Goal: Contribute content: Contribute content

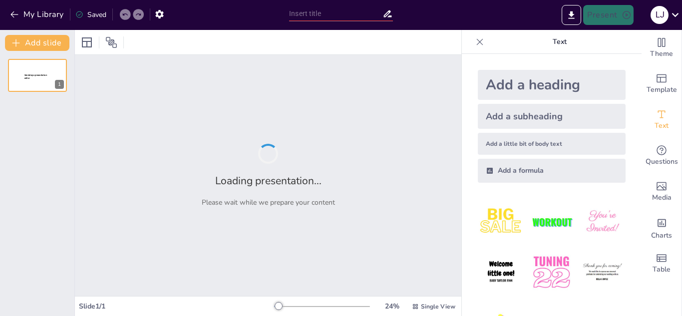
type input "Evolución Histórica de la Geología Estructural: Desde la Antigüedad hasta el Si…"
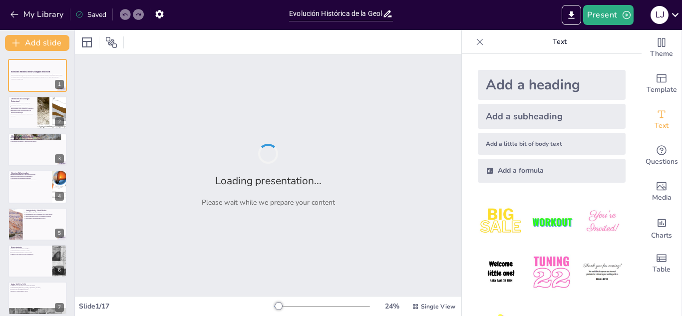
checkbox input "true"
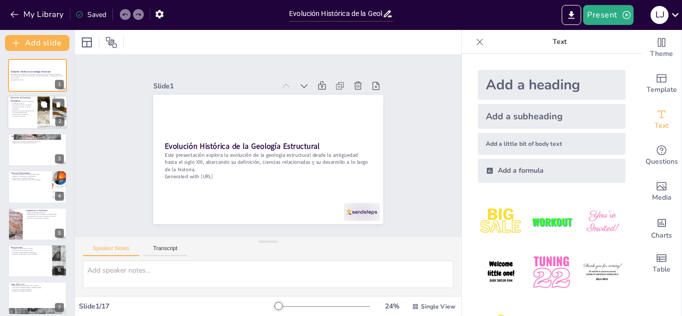
checkbox input "true"
click at [39, 111] on div at bounding box center [52, 113] width 82 height 34
type textarea "La geología estructural se centra en las estructuras que afectan las rocas, lo …"
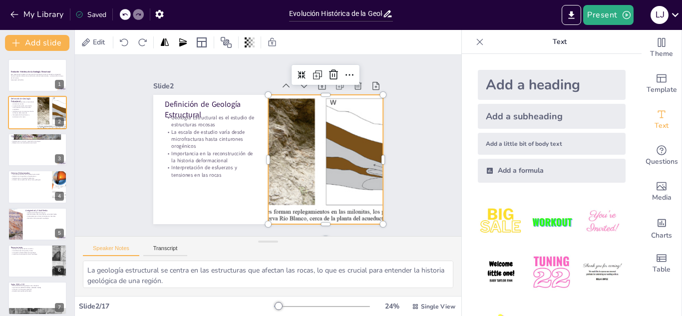
click at [290, 173] on div at bounding box center [324, 165] width 324 height 161
click at [355, 86] on icon at bounding box center [362, 93] width 14 height 14
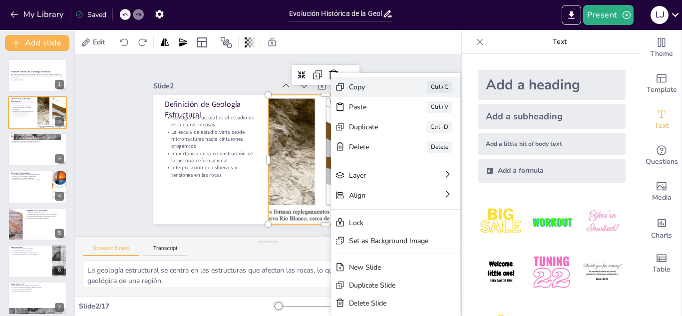
click at [423, 153] on div "Copy" at bounding box center [448, 160] width 50 height 14
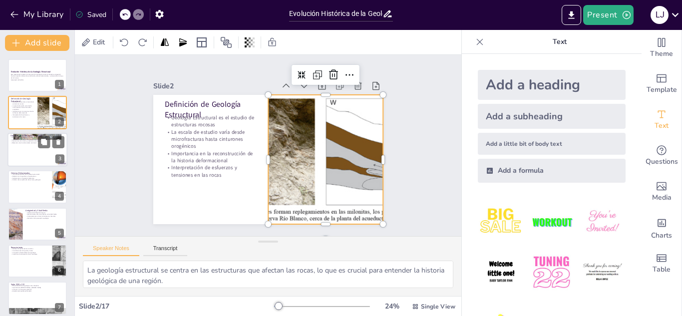
checkbox input "true"
click at [34, 146] on div at bounding box center [37, 150] width 60 height 34
type textarea "La reconstrucción de la historia deformacional es esencial para entender el des…"
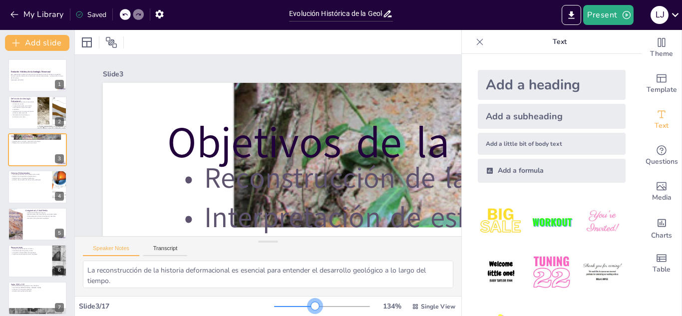
click at [308, 303] on div at bounding box center [322, 306] width 96 height 8
click at [475, 41] on icon at bounding box center [480, 42] width 10 height 10
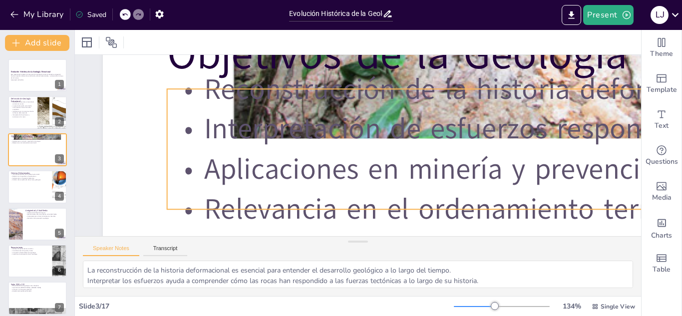
scroll to position [100, 0]
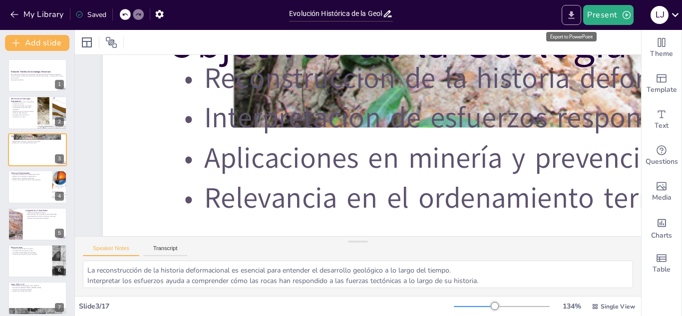
click at [569, 20] on icon "Export to PowerPoint" at bounding box center [571, 15] width 10 height 10
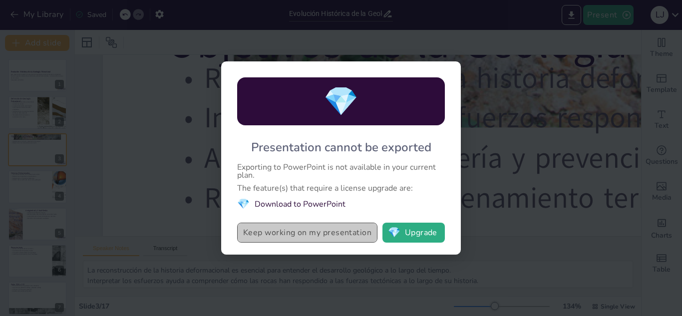
click at [334, 239] on button "Keep working on my presentation" at bounding box center [307, 233] width 140 height 20
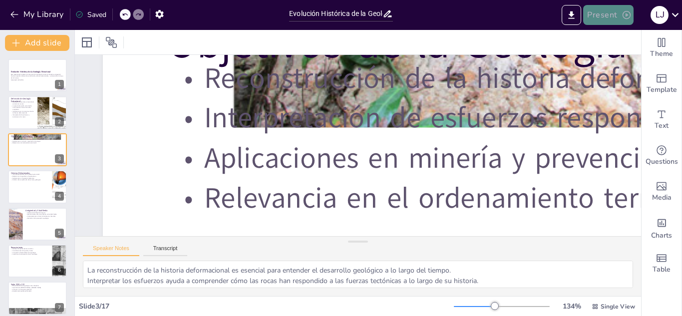
click at [601, 14] on button "Present" at bounding box center [608, 15] width 50 height 20
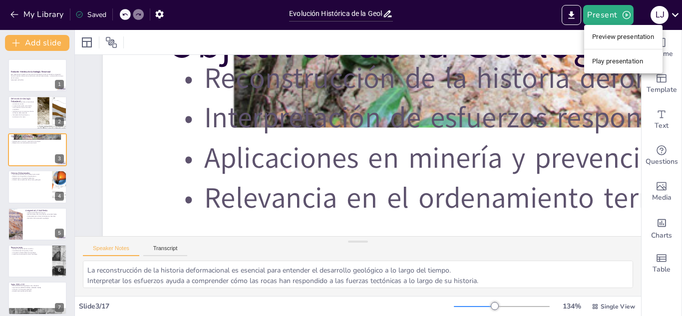
click at [605, 54] on li "Play presentation" at bounding box center [623, 61] width 78 height 16
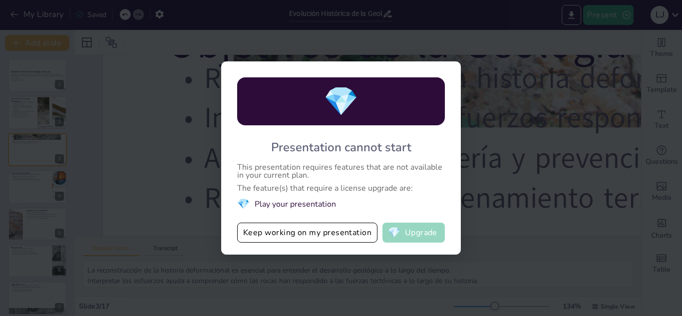
click at [423, 229] on button "💎 Upgrade" at bounding box center [413, 233] width 62 height 20
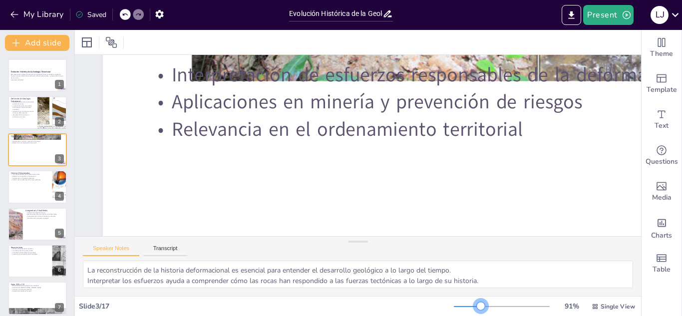
click at [474, 303] on div at bounding box center [502, 306] width 96 height 8
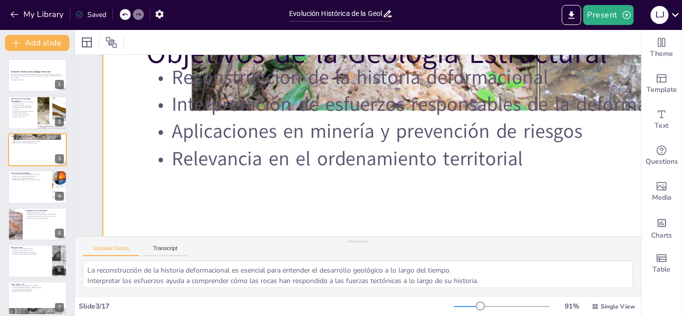
scroll to position [0, 0]
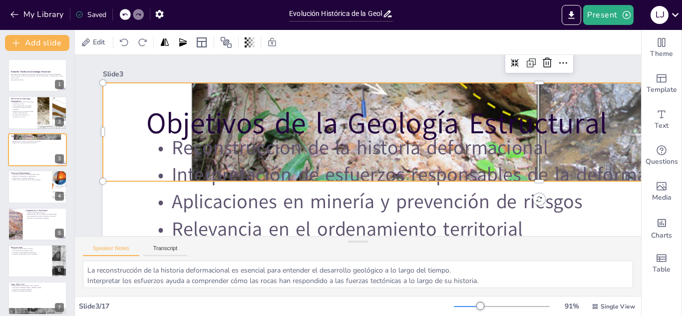
click at [293, 96] on div at bounding box center [528, 207] width 1157 height 1164
click at [464, 304] on div at bounding box center [502, 306] width 96 height 8
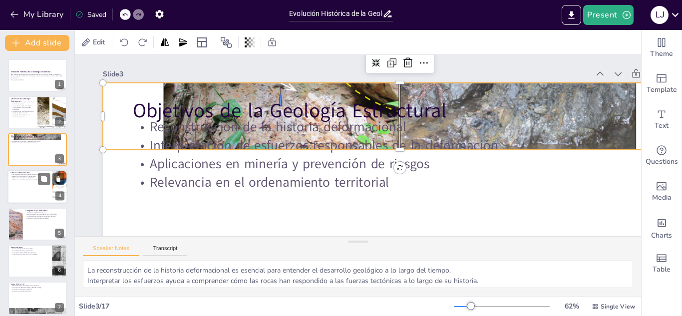
checkbox input "true"
click at [22, 187] on div at bounding box center [37, 187] width 60 height 34
type textarea "La interdisciplinariedad en geología estructural enriquece el análisis y la com…"
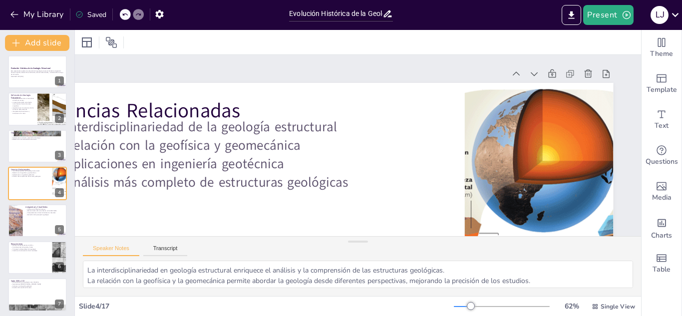
scroll to position [0, 99]
click at [553, 197] on div at bounding box center [527, 268] width 410 height 372
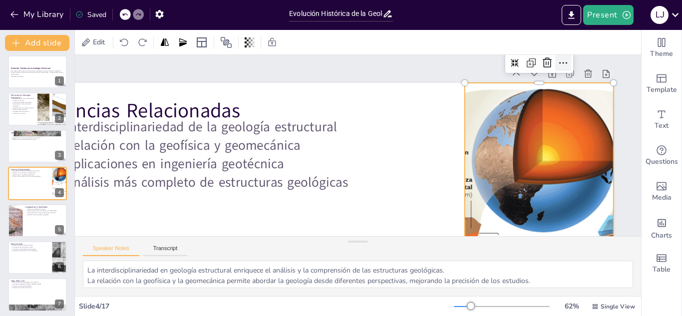
click at [568, 100] on icon at bounding box center [575, 107] width 14 height 14
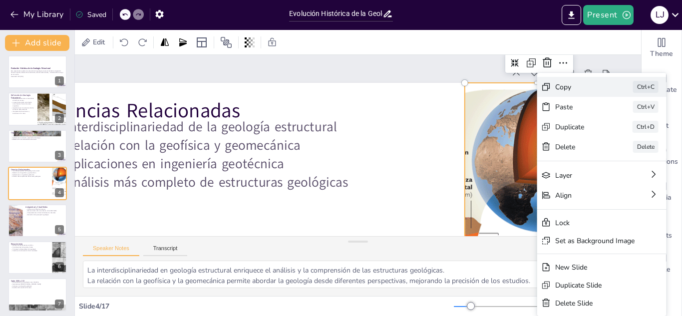
click at [628, 166] on div "Copy" at bounding box center [653, 173] width 50 height 14
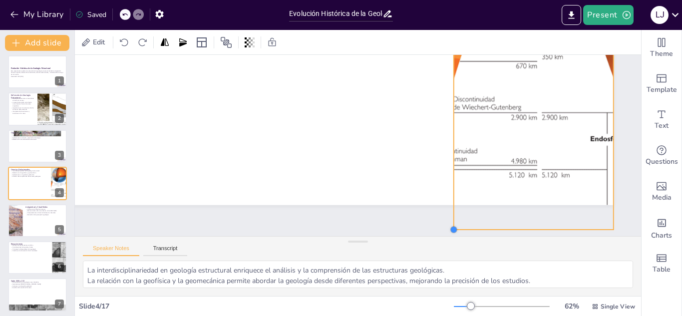
scroll to position [213, 99]
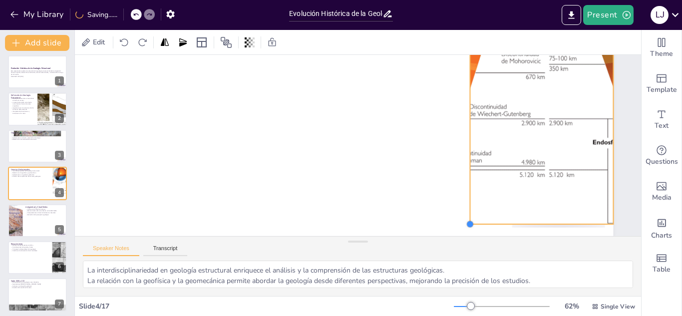
drag, startPoint x: 449, startPoint y: 202, endPoint x: 456, endPoint y: 190, distance: 14.1
click at [456, 190] on div "Ciencias Relacionadas Interdisciplinariedad de la geología estructural Relación…" at bounding box center [324, 65] width 626 height 394
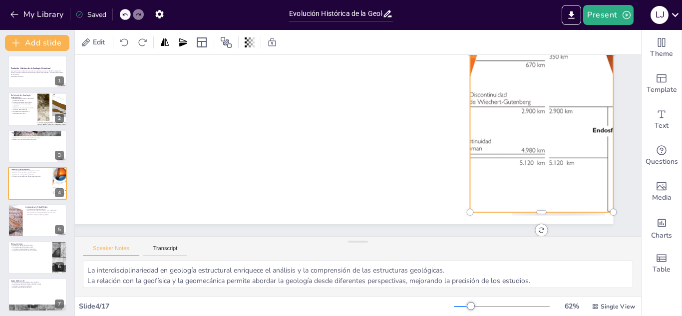
scroll to position [201, 99]
click at [526, 204] on div at bounding box center [557, 91] width 423 height 391
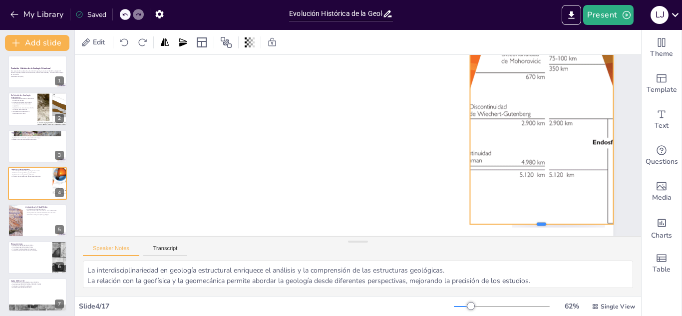
scroll to position [189, 99]
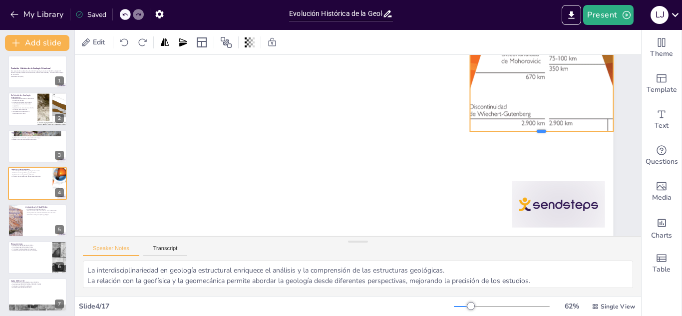
drag, startPoint x: 525, startPoint y: 205, endPoint x: 536, endPoint y: 108, distance: 97.9
click at [536, 108] on div "Ciencias Relacionadas Interdisciplinariedad de la geología estructural Relación…" at bounding box center [341, 59] width 668 height 501
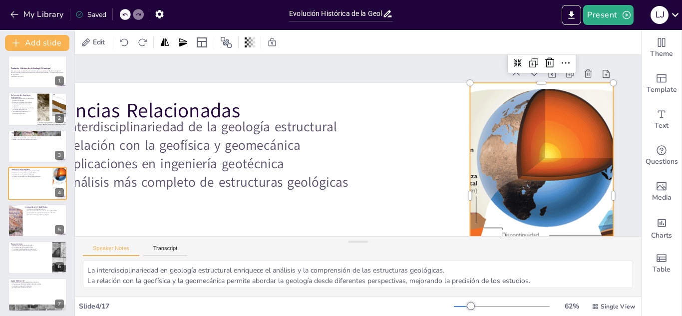
scroll to position [50, 99]
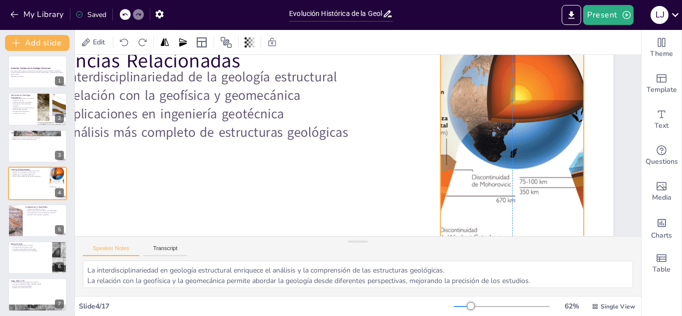
drag, startPoint x: 456, startPoint y: 146, endPoint x: 425, endPoint y: 139, distance: 31.1
click at [425, 139] on div at bounding box center [506, 201] width 395 height 358
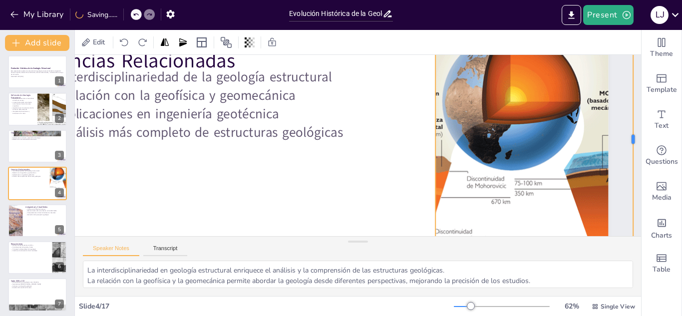
drag, startPoint x: 569, startPoint y: 139, endPoint x: 624, endPoint y: 139, distance: 54.4
click at [624, 139] on div at bounding box center [624, 225] width 77 height 217
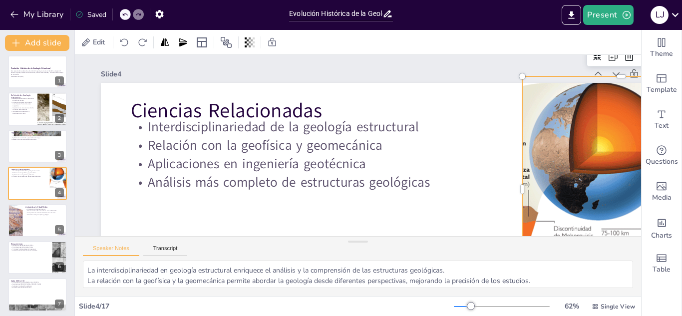
scroll to position [0, 0]
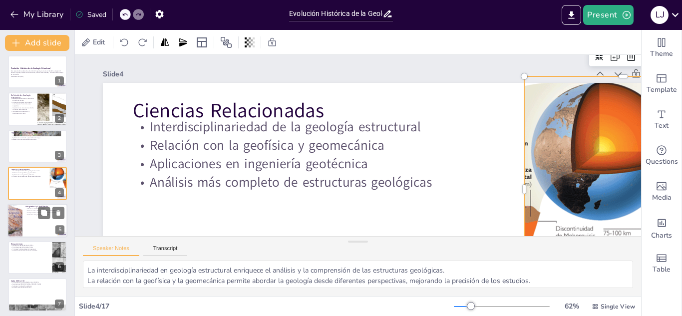
checkbox input "true"
click at [28, 228] on div at bounding box center [37, 221] width 60 height 34
type textarea "Los filósofos antiguos sentaron las bases del pensamiento científico, aunque su…"
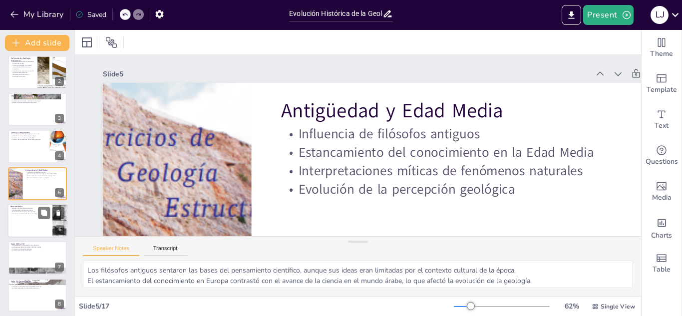
checkbox input "true"
click at [29, 210] on p "Contribuciones de Agricola y Steno" at bounding box center [29, 210] width 39 height 2
type textarea "El Renacimiento fue un período clave en la historia de la ciencia, donde se emp…"
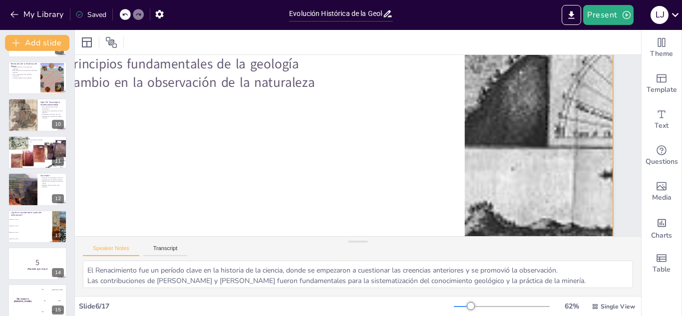
scroll to position [378, 0]
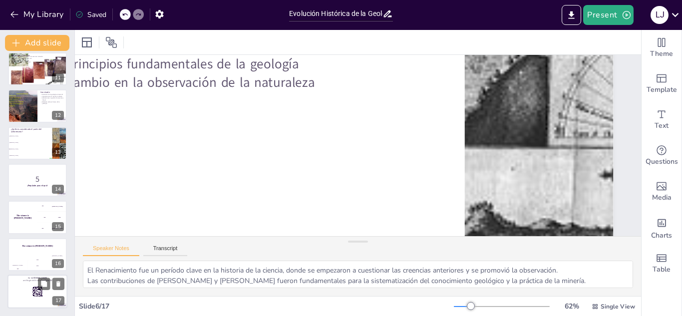
checkbox input "true"
click at [25, 294] on div at bounding box center [37, 291] width 60 height 34
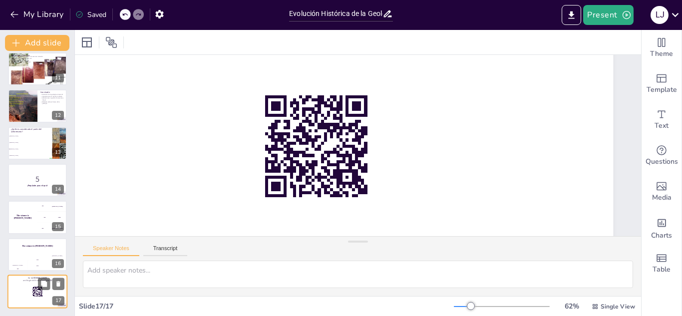
scroll to position [104, 99]
click at [22, 249] on div "The winner is [PERSON_NAME]" at bounding box center [37, 246] width 60 height 17
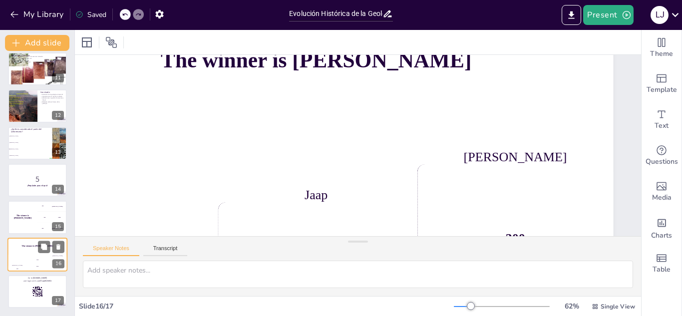
scroll to position [0, 99]
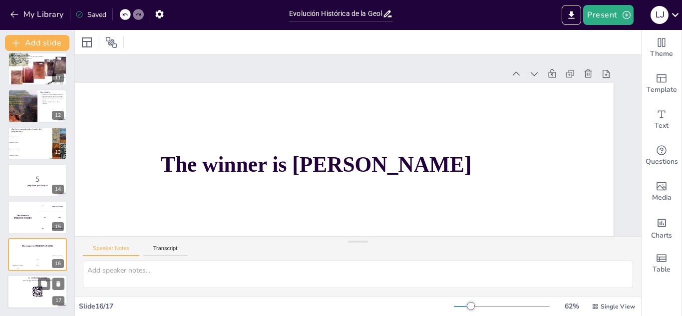
click at [31, 294] on div at bounding box center [37, 291] width 60 height 34
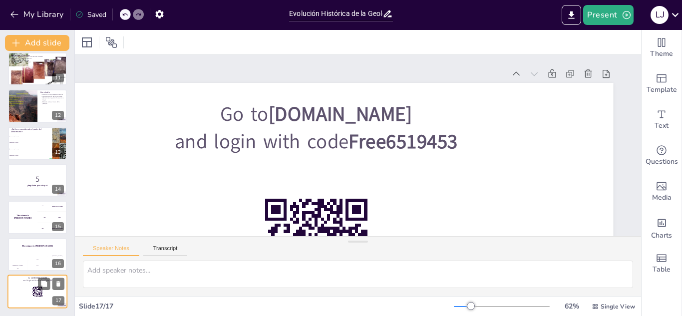
scroll to position [104, 99]
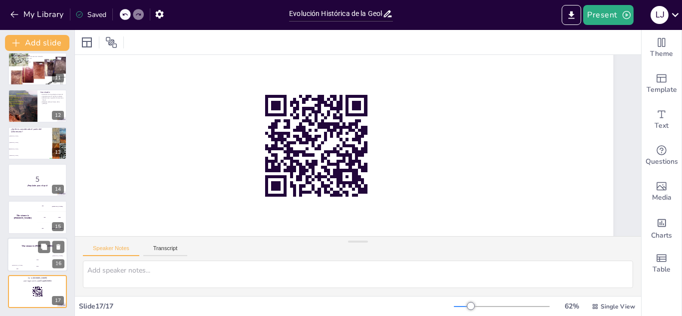
click at [28, 250] on div "The winner is [PERSON_NAME]" at bounding box center [37, 246] width 60 height 17
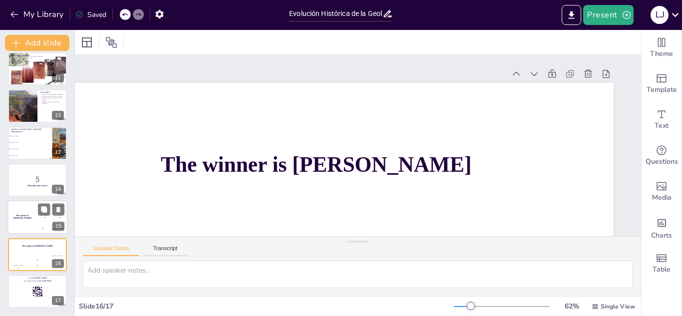
checkbox input "true"
click at [26, 214] on div "The winner is [PERSON_NAME]" at bounding box center [22, 218] width 30 height 34
checkbox input "true"
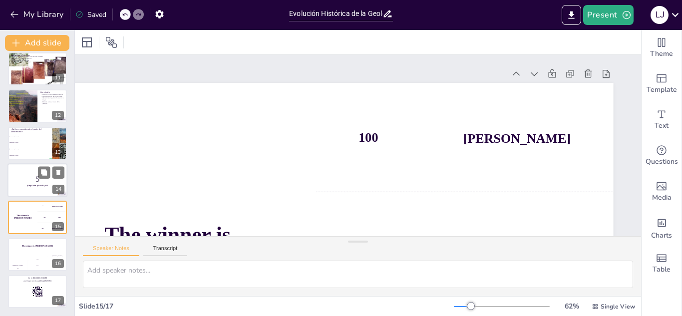
checkbox input "true"
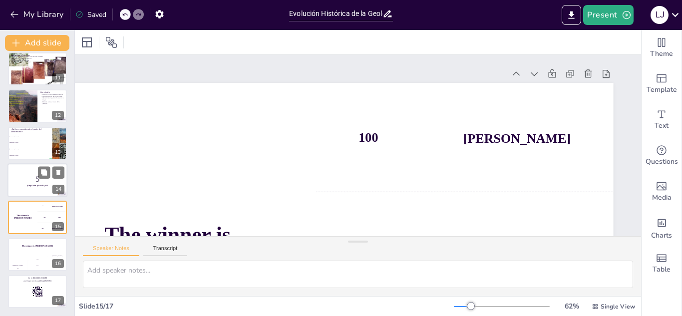
checkbox input "true"
drag, startPoint x: 36, startPoint y: 178, endPoint x: 23, endPoint y: 181, distance: 12.8
click at [28, 182] on p "5" at bounding box center [37, 179] width 54 height 11
checkbox input "true"
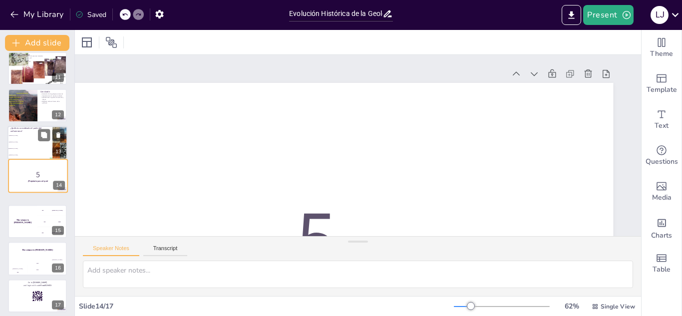
checkbox input "true"
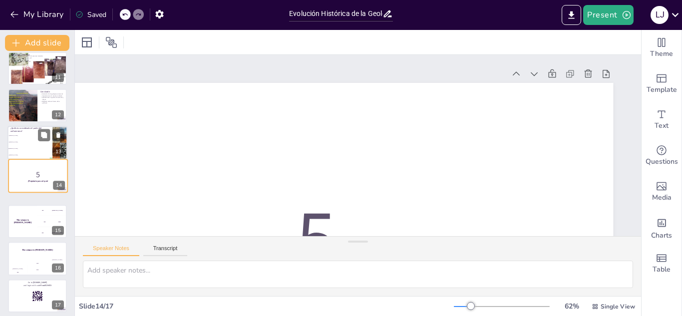
checkbox input "true"
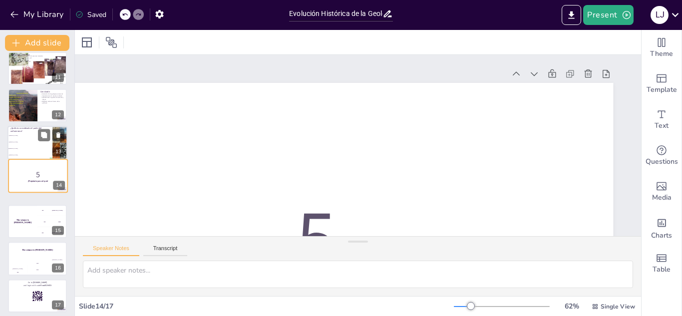
checkbox input "true"
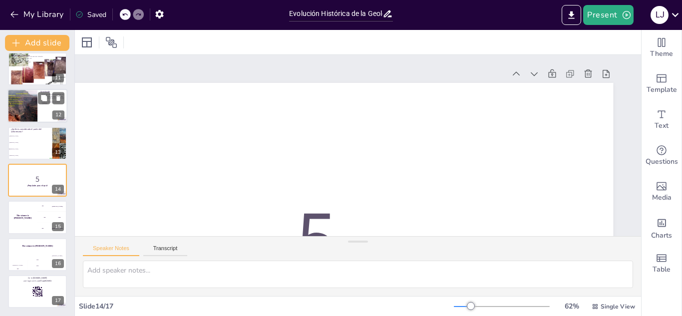
click at [19, 146] on li "[PERSON_NAME]" at bounding box center [30, 149] width 44 height 6
type textarea "La respuesta correcta es [PERSON_NAME], quien propuso que "el presente es la cl…"
checkbox input "true"
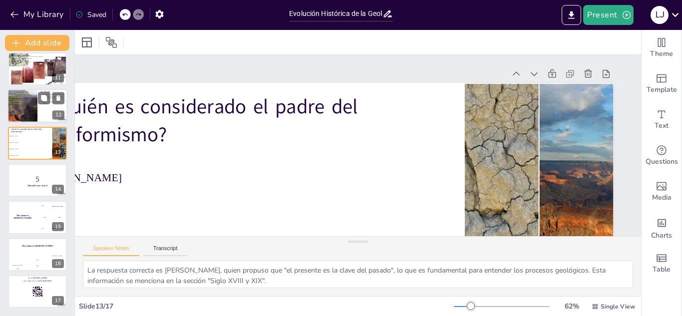
scroll to position [337, 0]
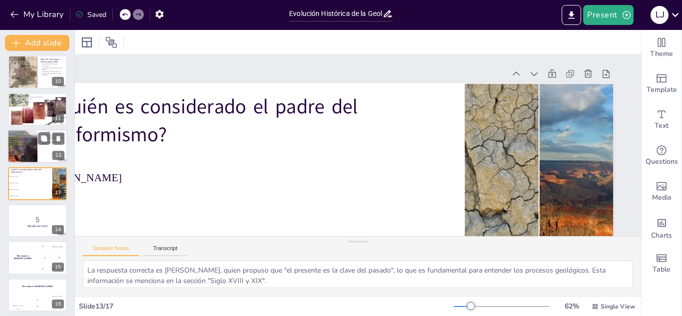
checkbox input "true"
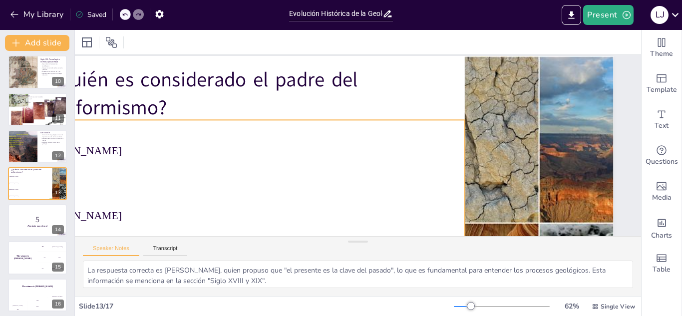
checkbox input "true"
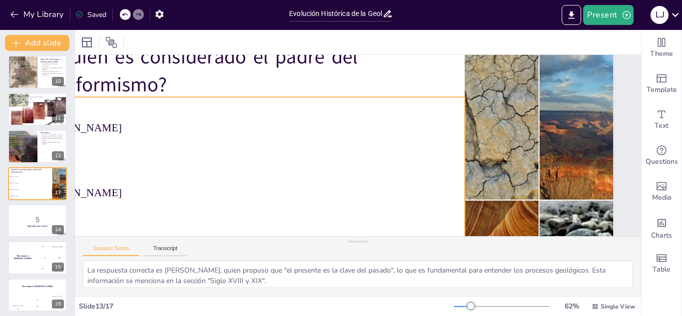
checkbox input "true"
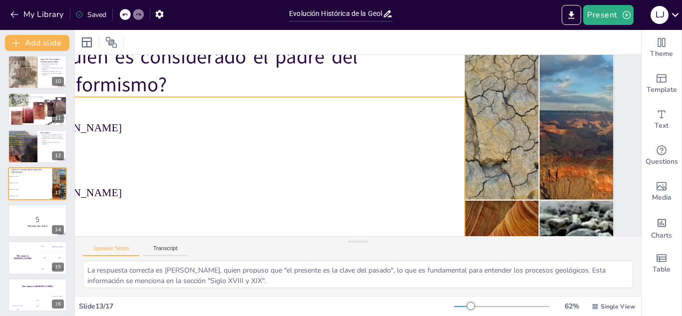
checkbox input "true"
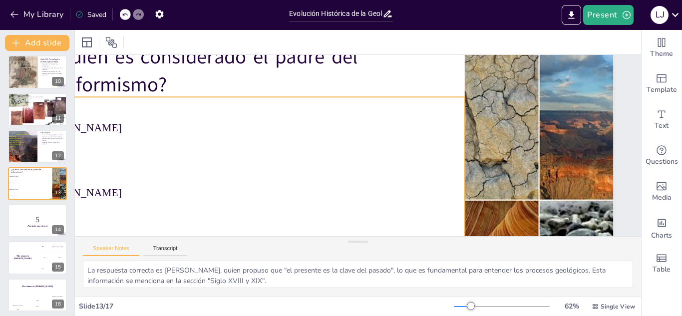
checkbox input "true"
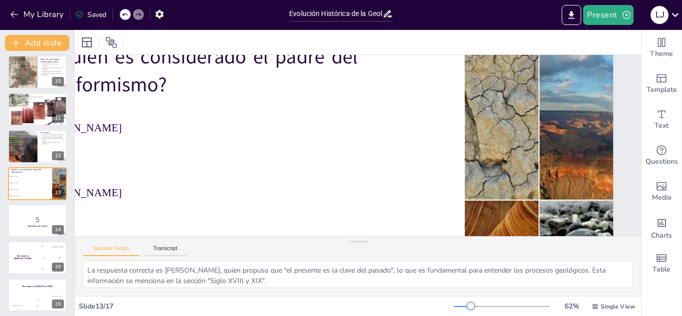
drag, startPoint x: 244, startPoint y: 236, endPoint x: 143, endPoint y: 241, distance: 101.9
click at [143, 241] on div "Speaker Notes Transcript La respuesta correcta es [PERSON_NAME], quien propuso …" at bounding box center [358, 266] width 566 height 60
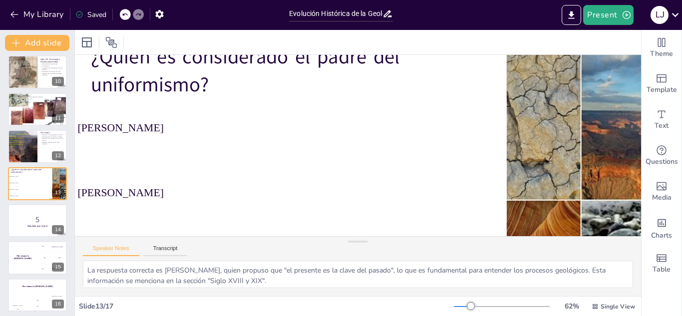
scroll to position [50, 0]
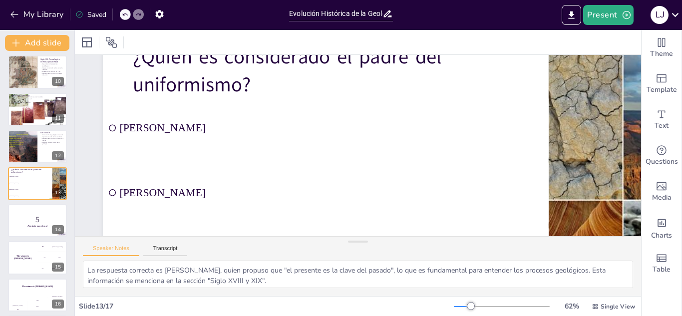
checkbox input "true"
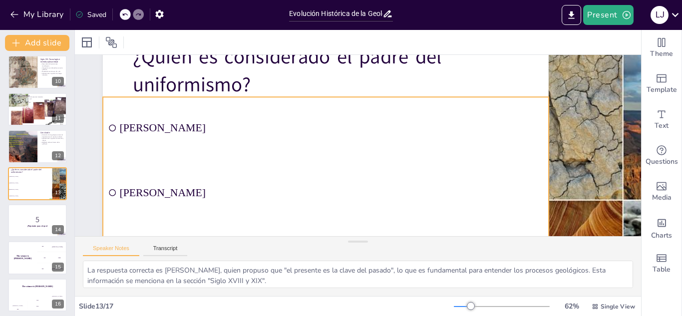
checkbox input "true"
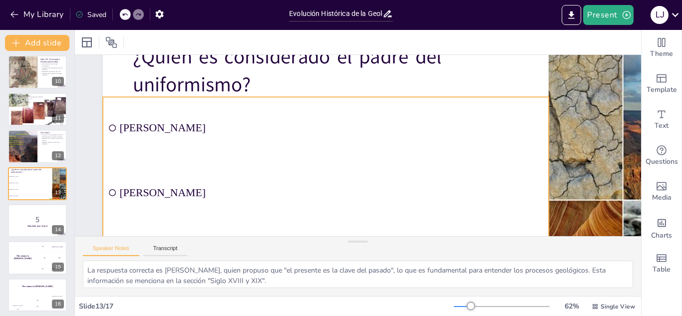
checkbox input "true"
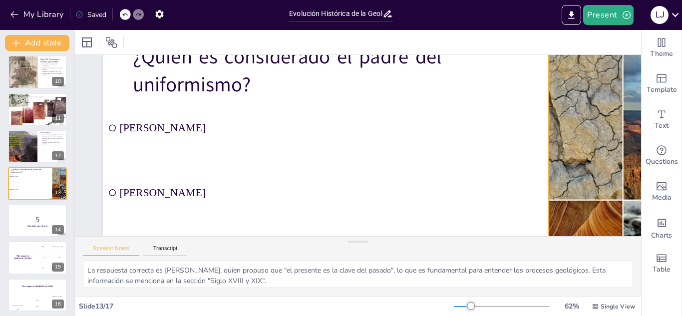
checkbox input "true"
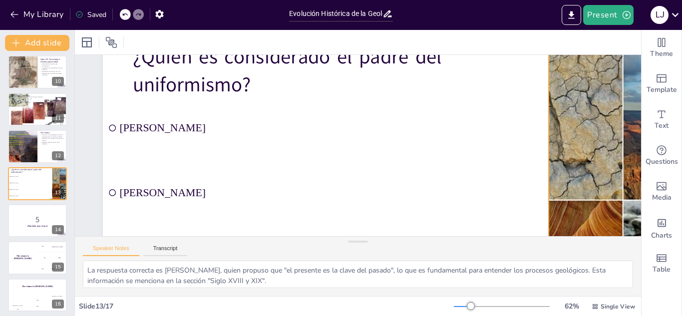
checkbox input "true"
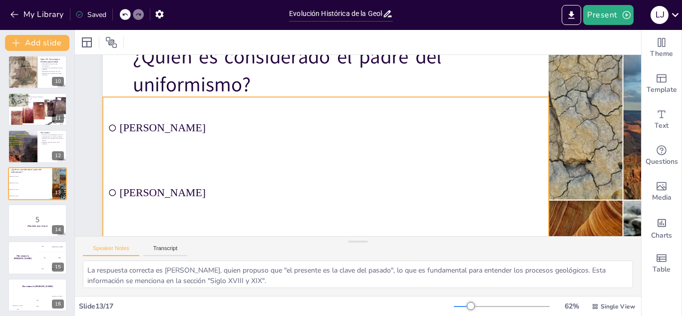
scroll to position [0, 0]
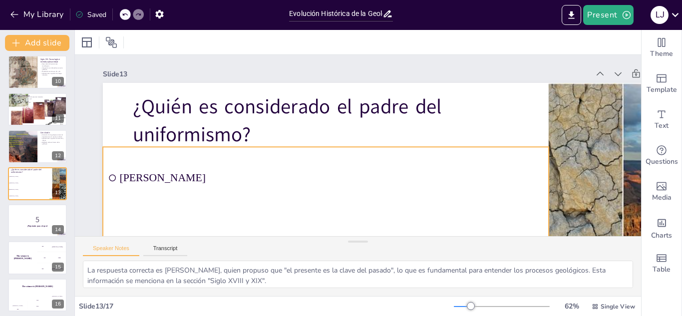
checkbox input "true"
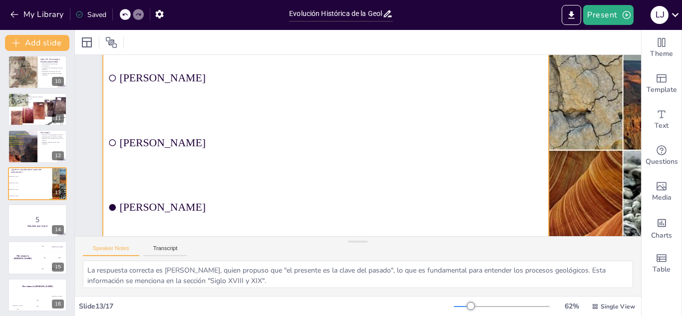
checkbox input "true"
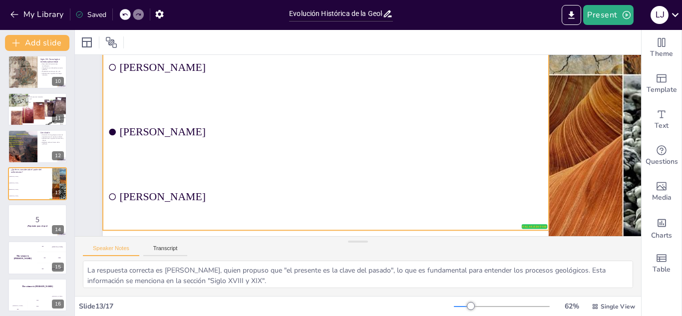
scroll to position [189, 0]
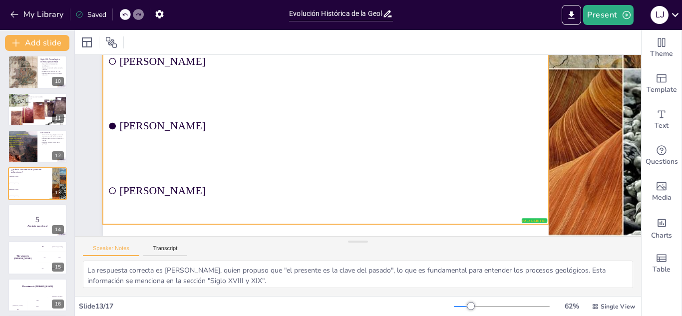
checkbox input "true"
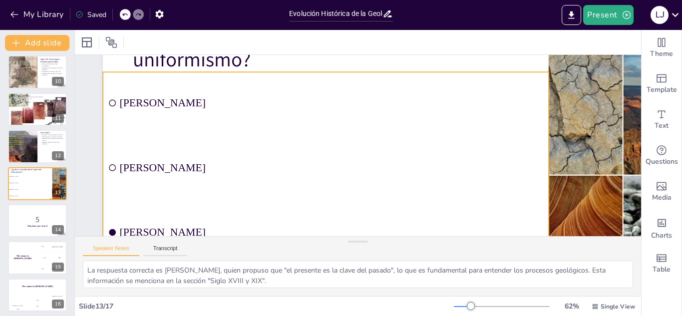
scroll to position [39, 0]
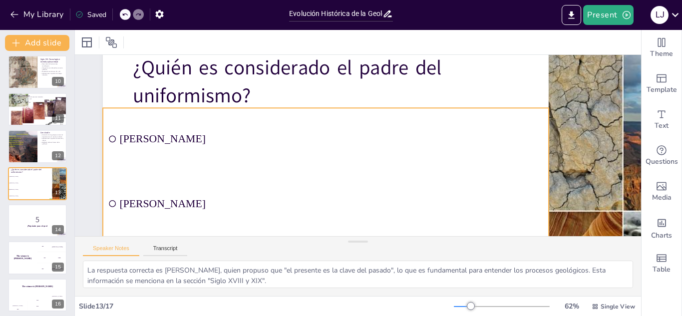
checkbox input "true"
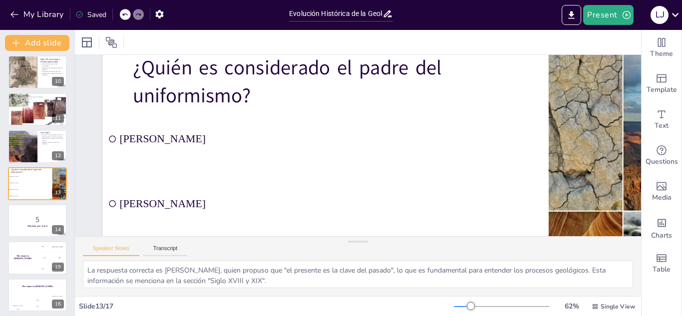
checkbox input "true"
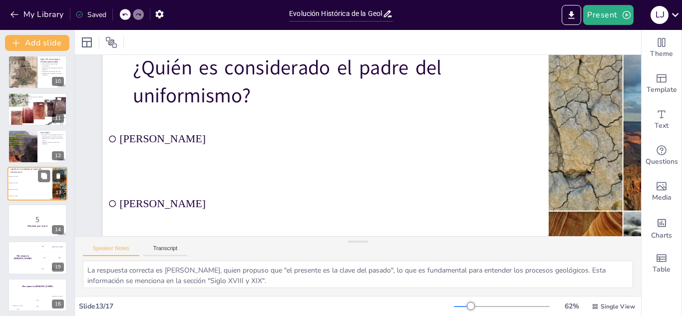
checkbox input "true"
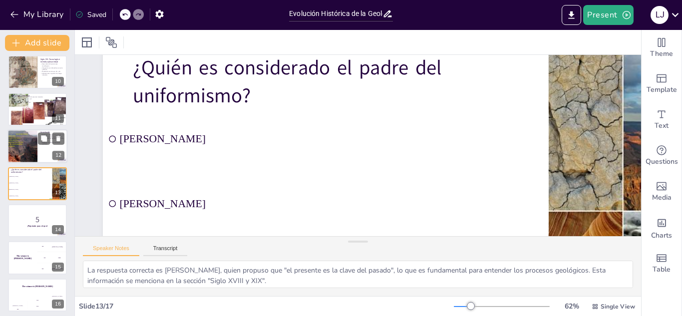
checkbox input "true"
click at [37, 147] on div at bounding box center [22, 146] width 45 height 34
type textarea "La evolución de la geología estructural muestra cómo ha cambiado nuestra compre…"
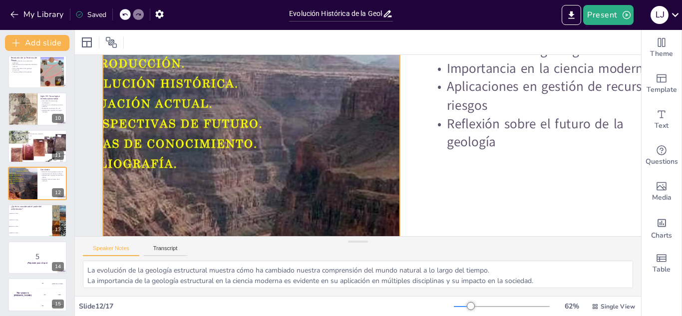
scroll to position [100, 0]
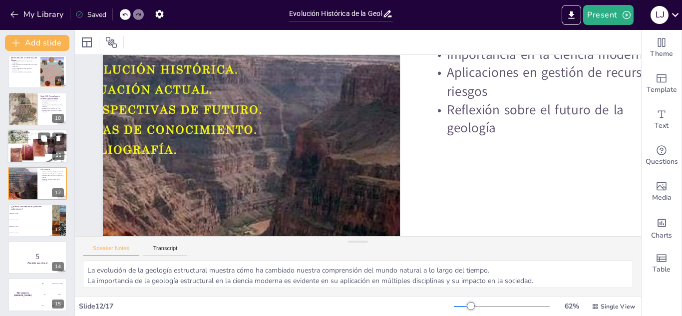
checkbox input "true"
click at [26, 142] on div at bounding box center [37, 146] width 60 height 45
type textarea "La exploración de recursos naturales es una de las aplicaciones más importantes…"
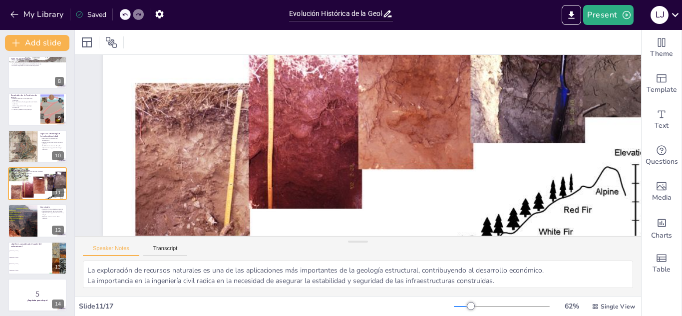
scroll to position [189, 0]
checkbox input "true"
click at [29, 150] on div at bounding box center [22, 146] width 30 height 44
type textarea "El desarrollo de herramientas tecnológicas ha revolucionado el estudio de la ge…"
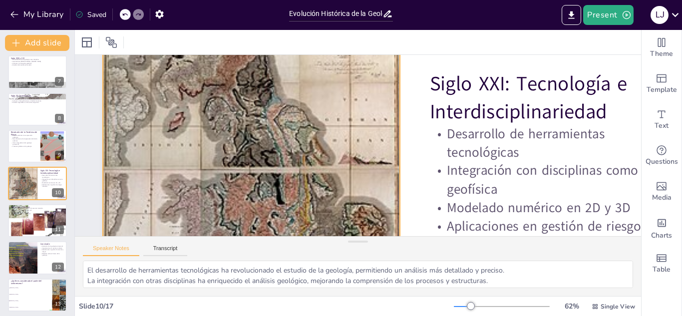
scroll to position [100, 0]
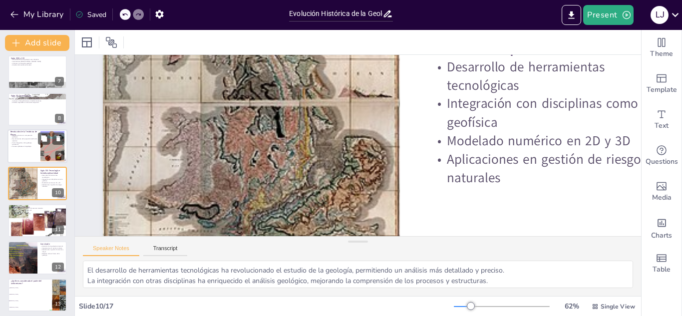
checkbox input "true"
click at [12, 151] on div at bounding box center [37, 146] width 60 height 34
type textarea "El cambio radical en la comprensión geológica marcó un hito en la historia de l…"
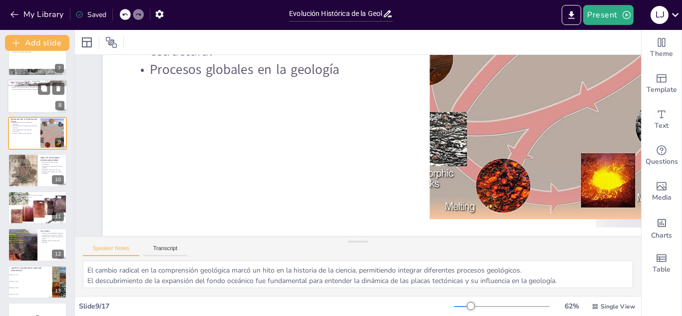
scroll to position [189, 0]
checkbox input "true"
